Goal: Find contact information: Find contact information

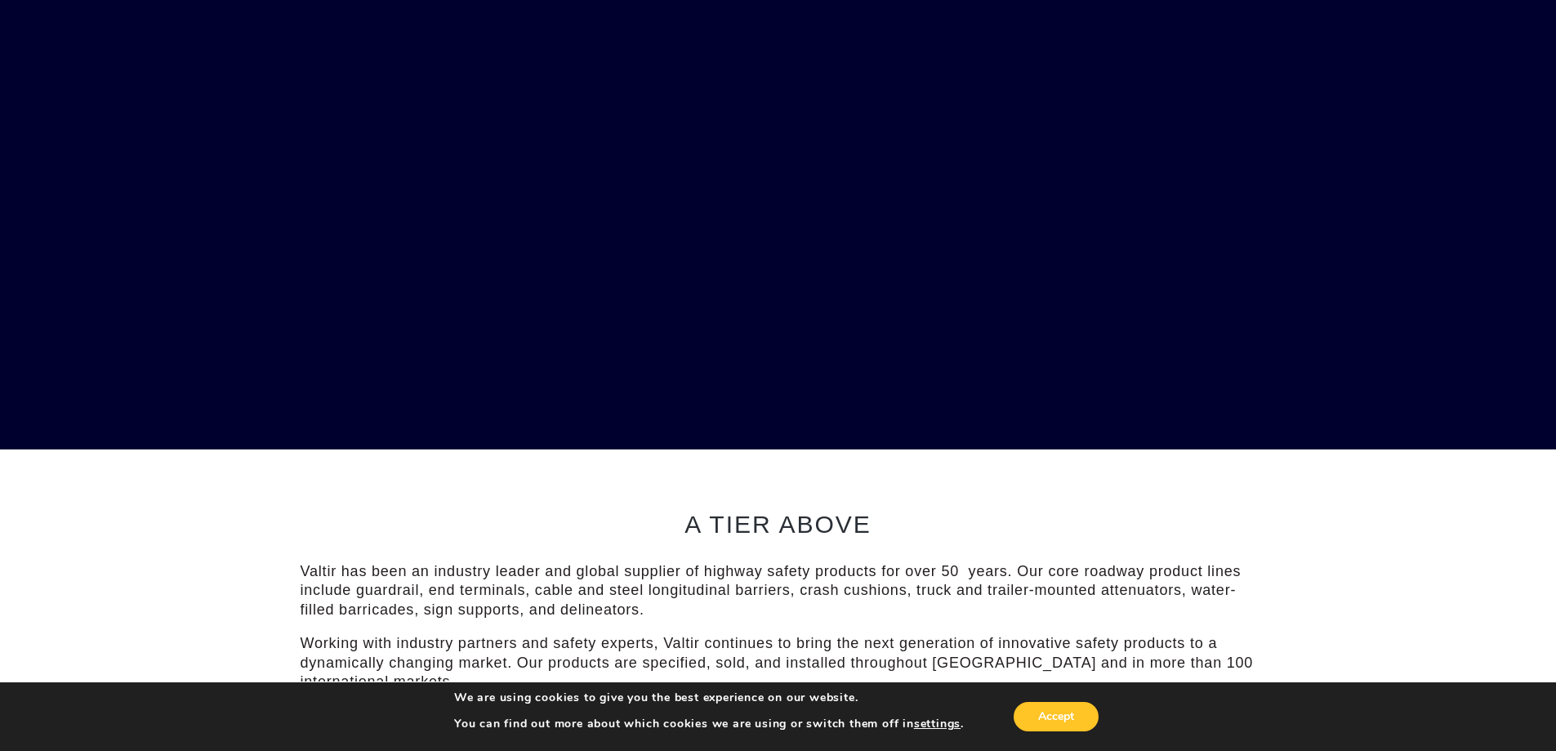
scroll to position [490, 0]
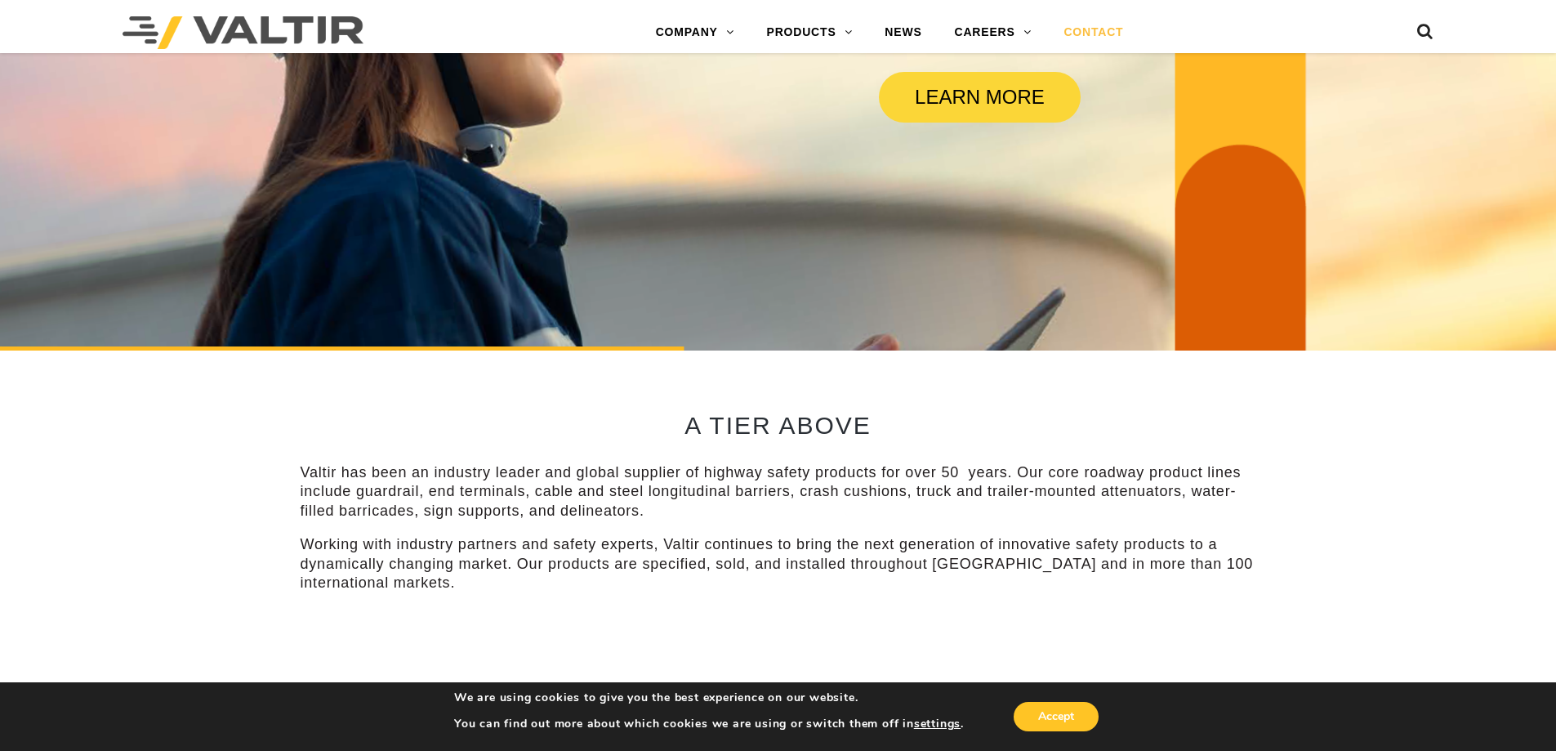
click at [1085, 38] on link "CONTACT" at bounding box center [1093, 32] width 92 height 33
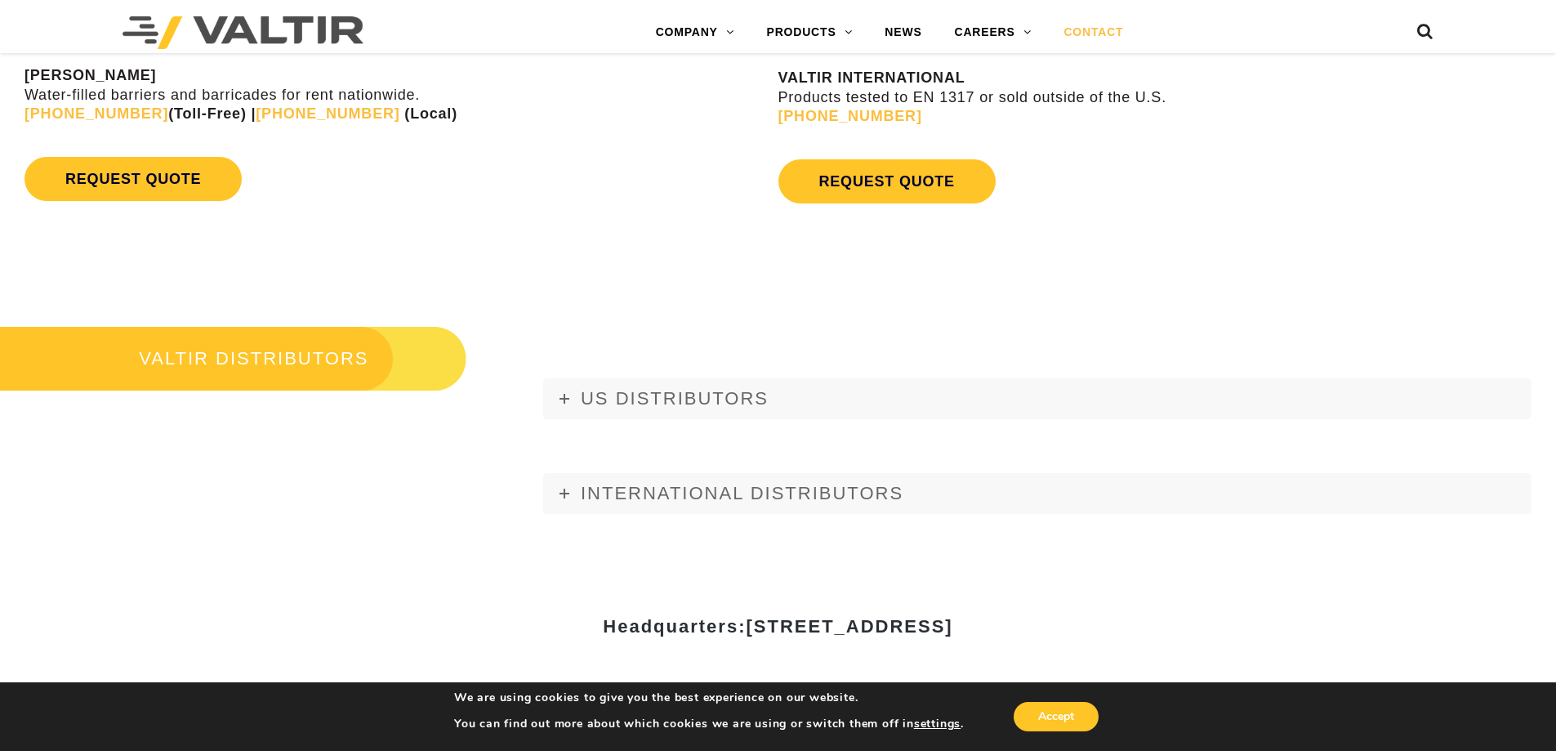
scroll to position [1961, 0]
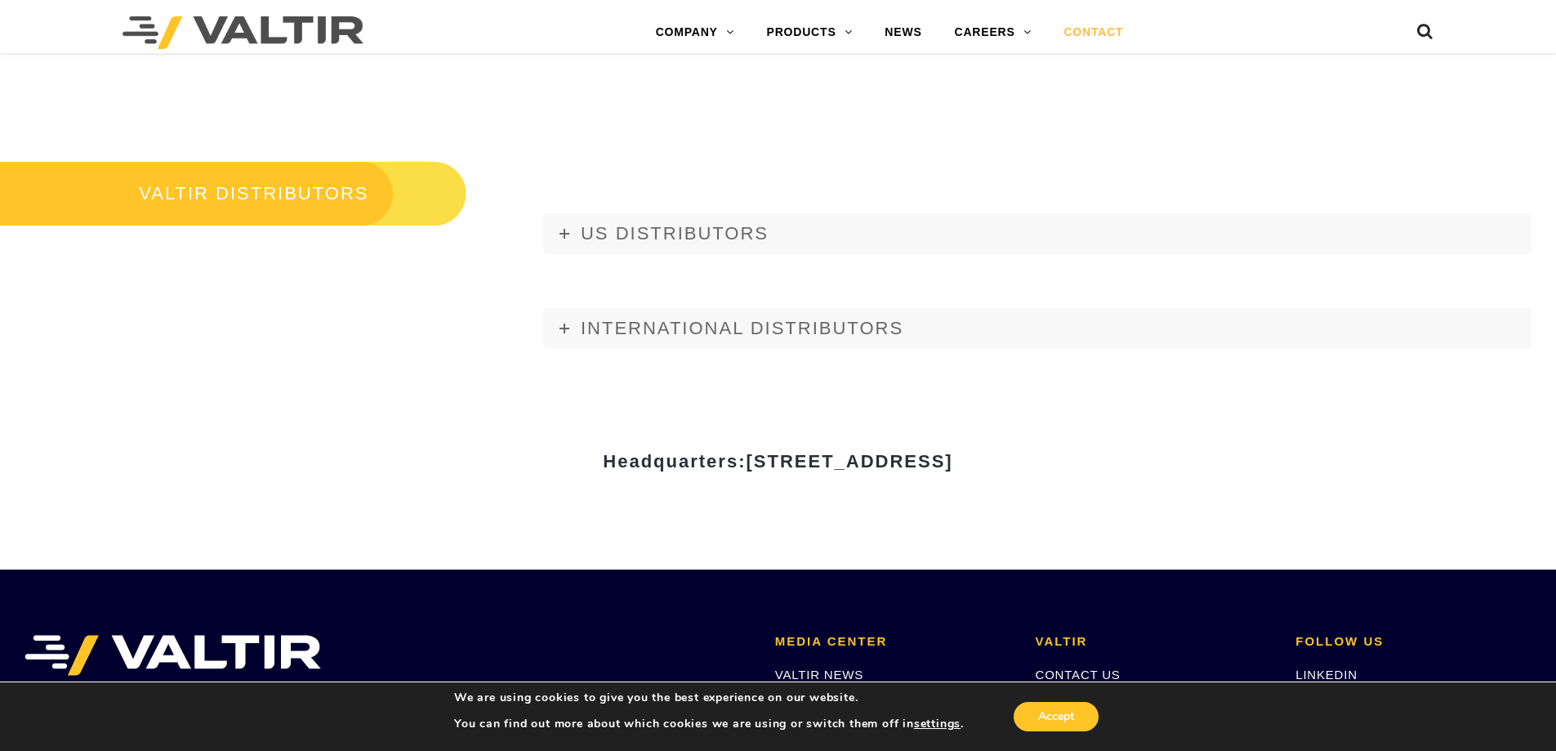
click at [365, 203] on h3 "VALTIR DISTRIBUTORS" at bounding box center [233, 193] width 466 height 69
click at [574, 335] on link "INTERNATIONAL DISTRIBUTORS" at bounding box center [1037, 328] width 988 height 41
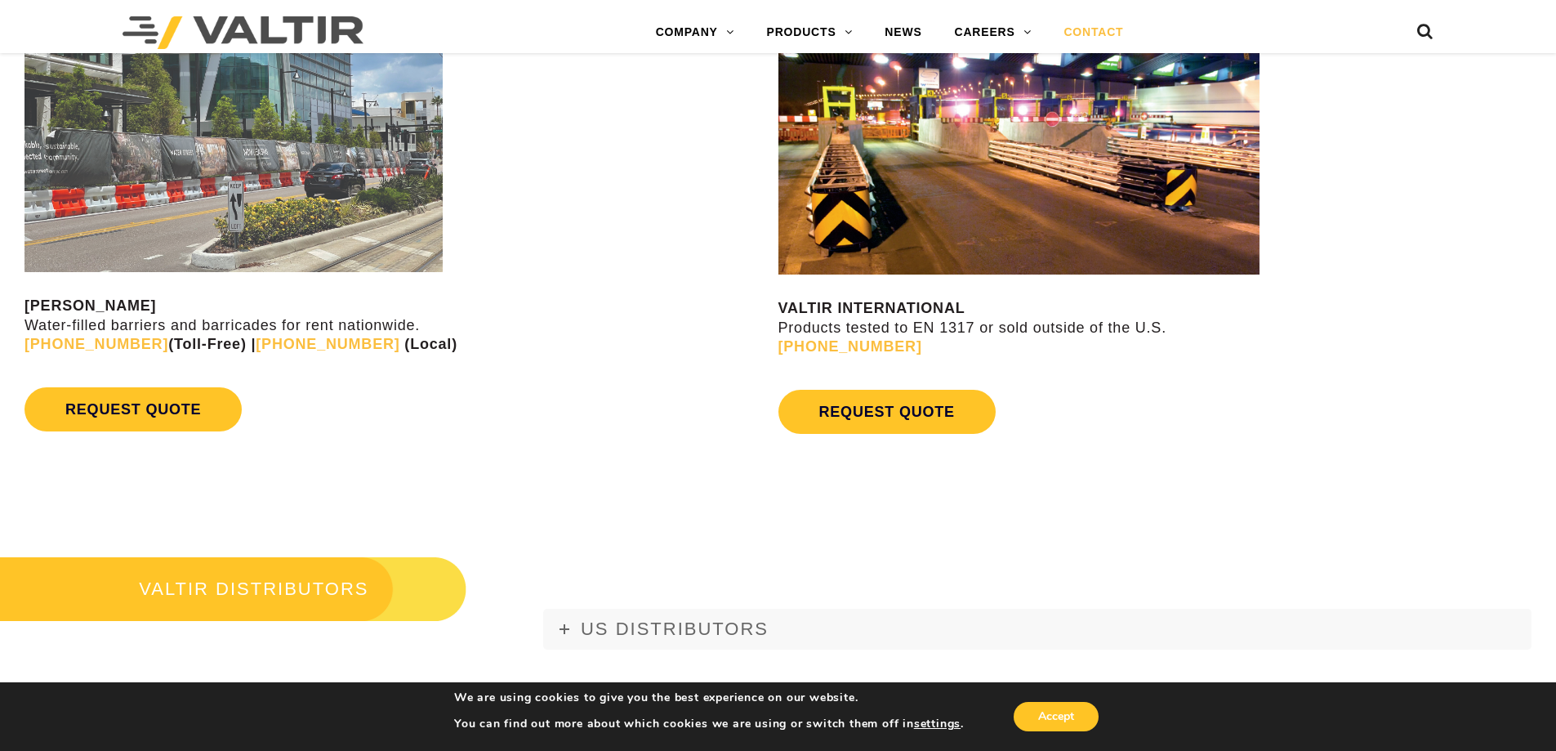
scroll to position [1716, 0]
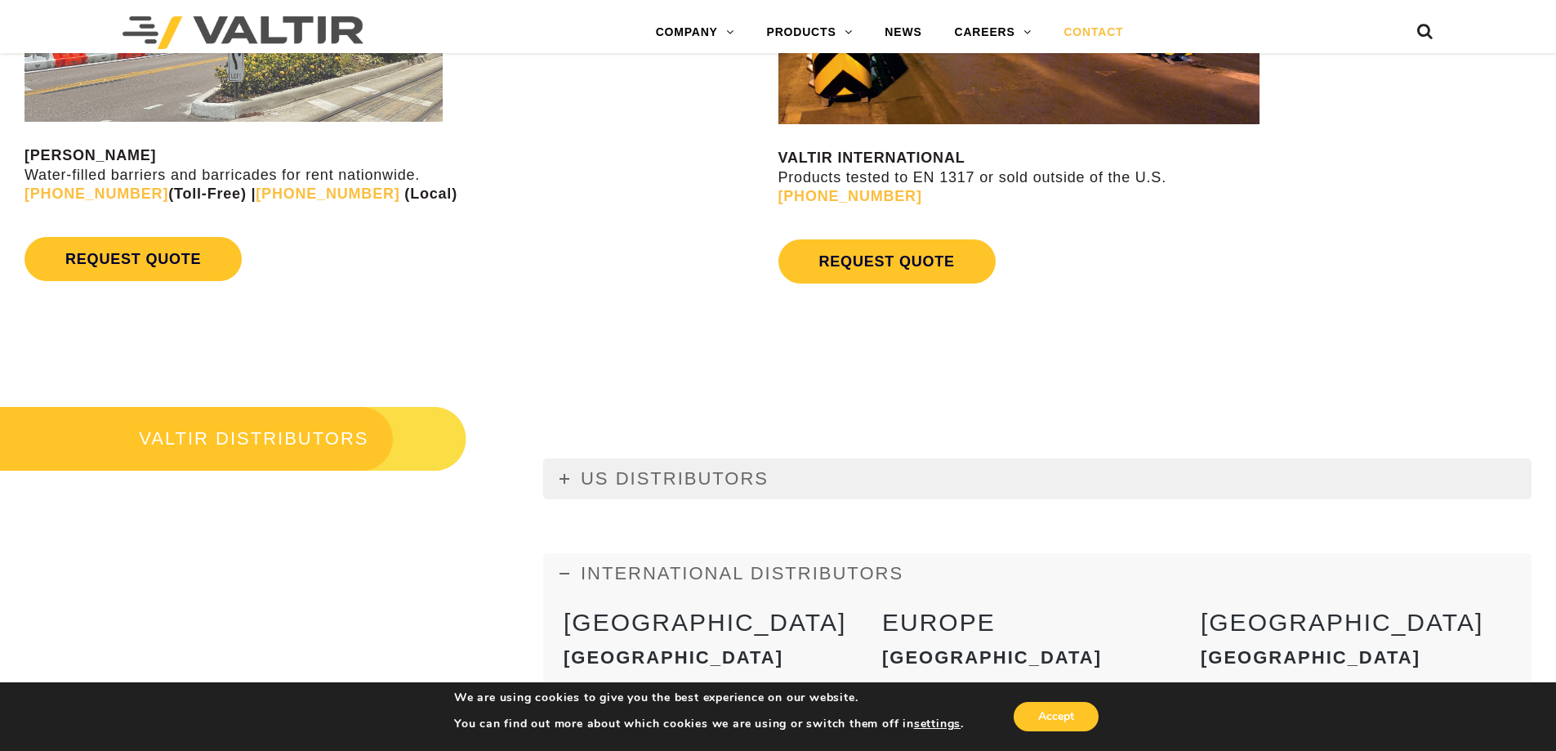
click at [596, 478] on span "US DISTRIBUTORS" at bounding box center [675, 478] width 188 height 20
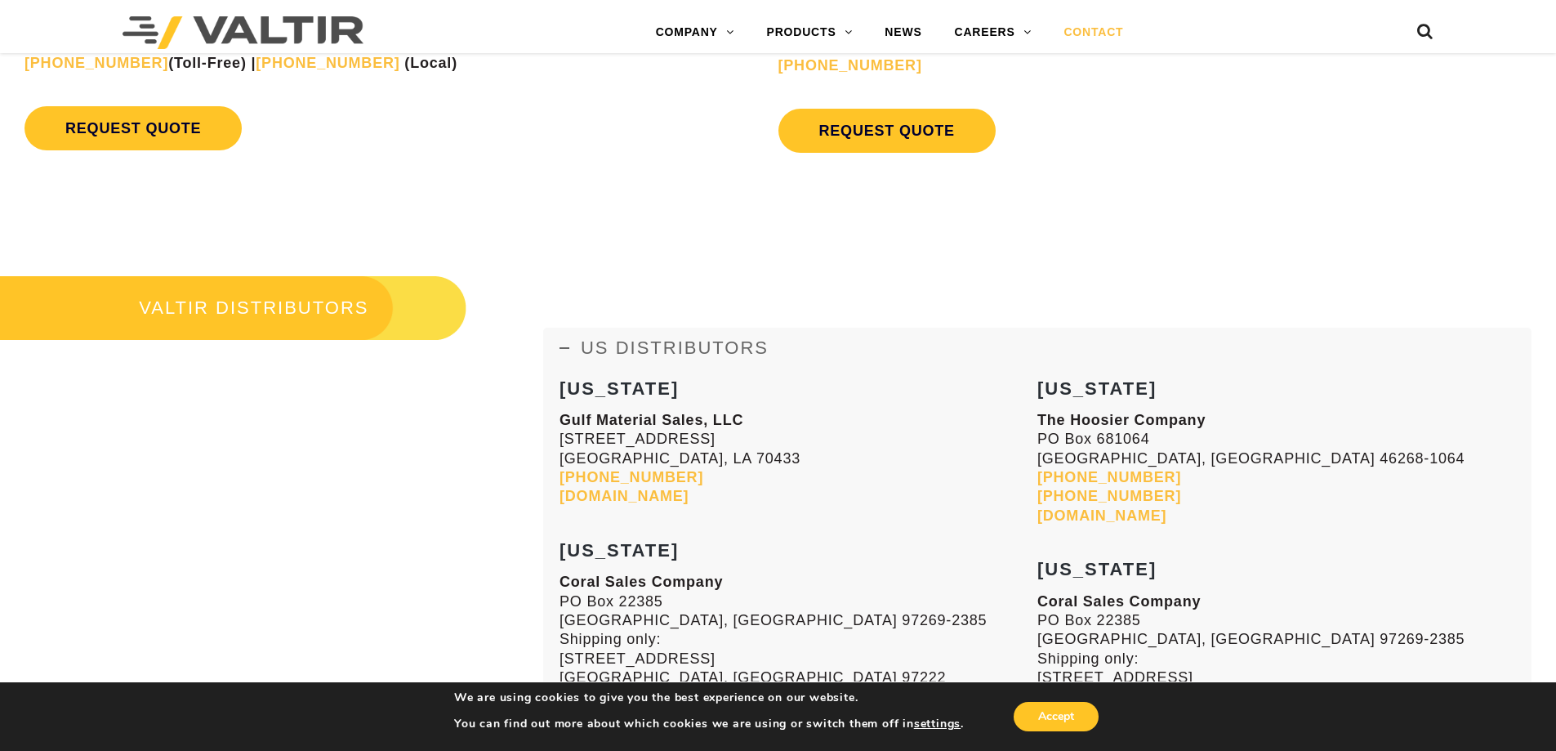
scroll to position [2042, 0]
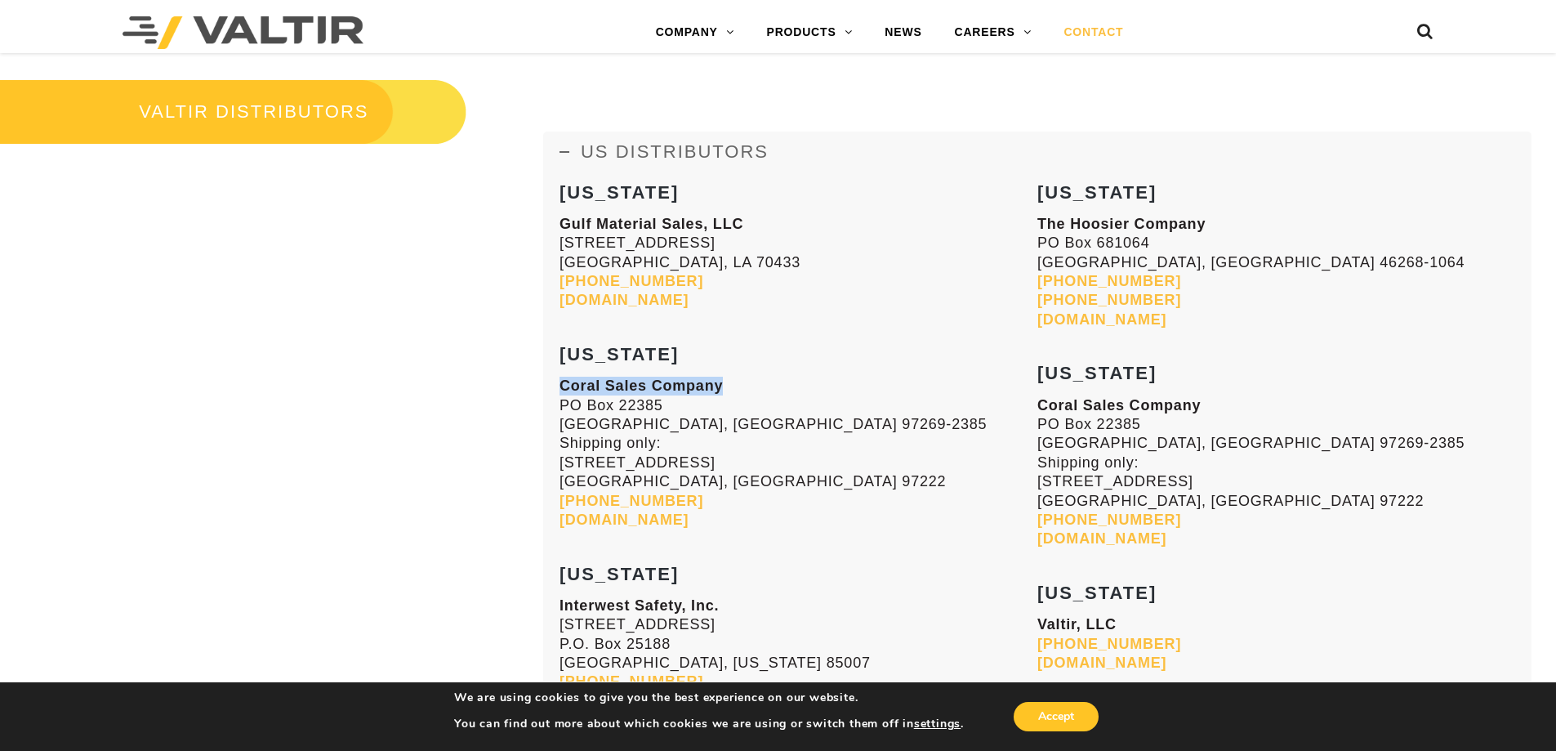
drag, startPoint x: 722, startPoint y: 386, endPoint x: 560, endPoint y: 390, distance: 162.6
click at [560, 390] on strong "Coral Sales Company" at bounding box center [641, 385] width 163 height 16
copy strong "Coral Sales Company"
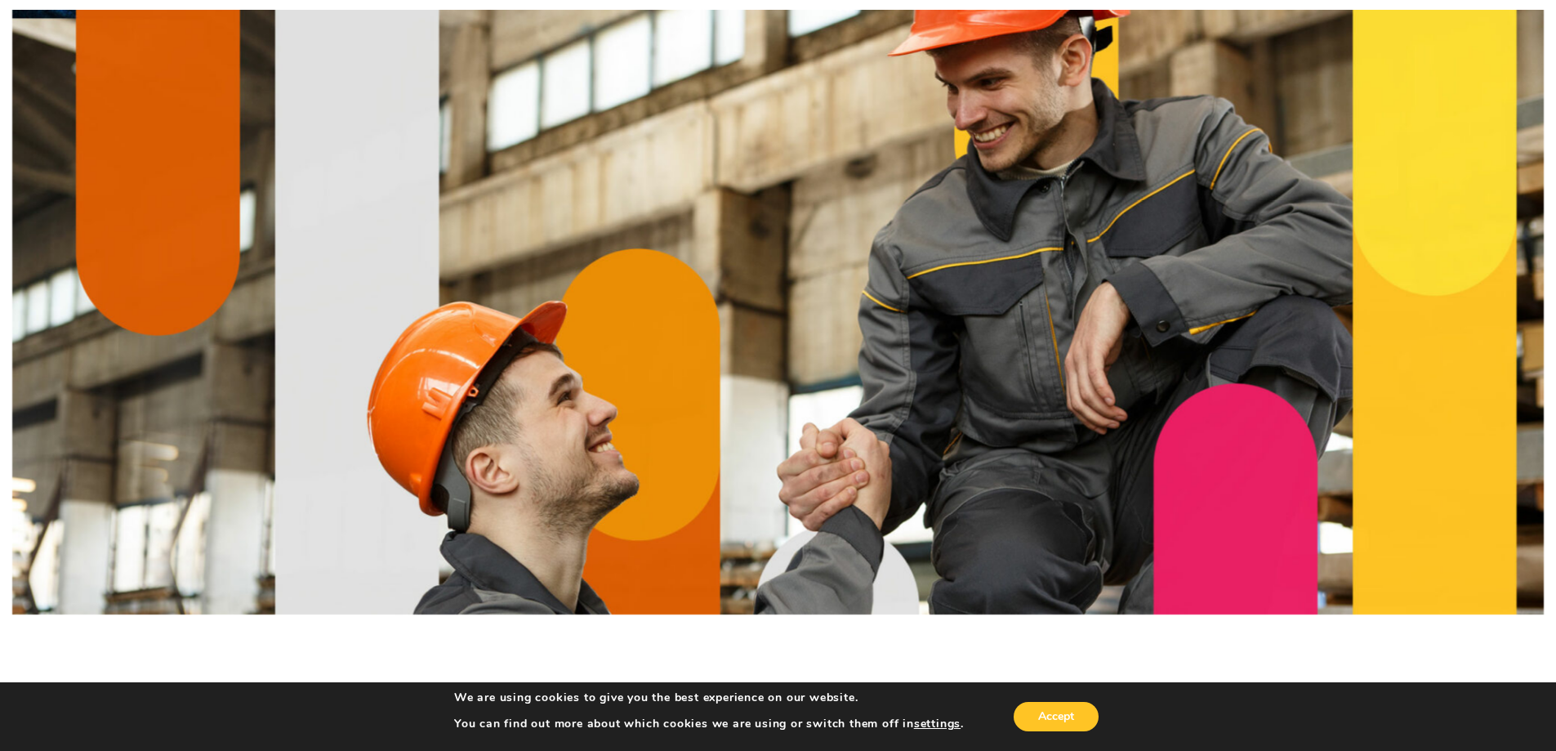
scroll to position [0, 0]
